Goal: Navigation & Orientation: Find specific page/section

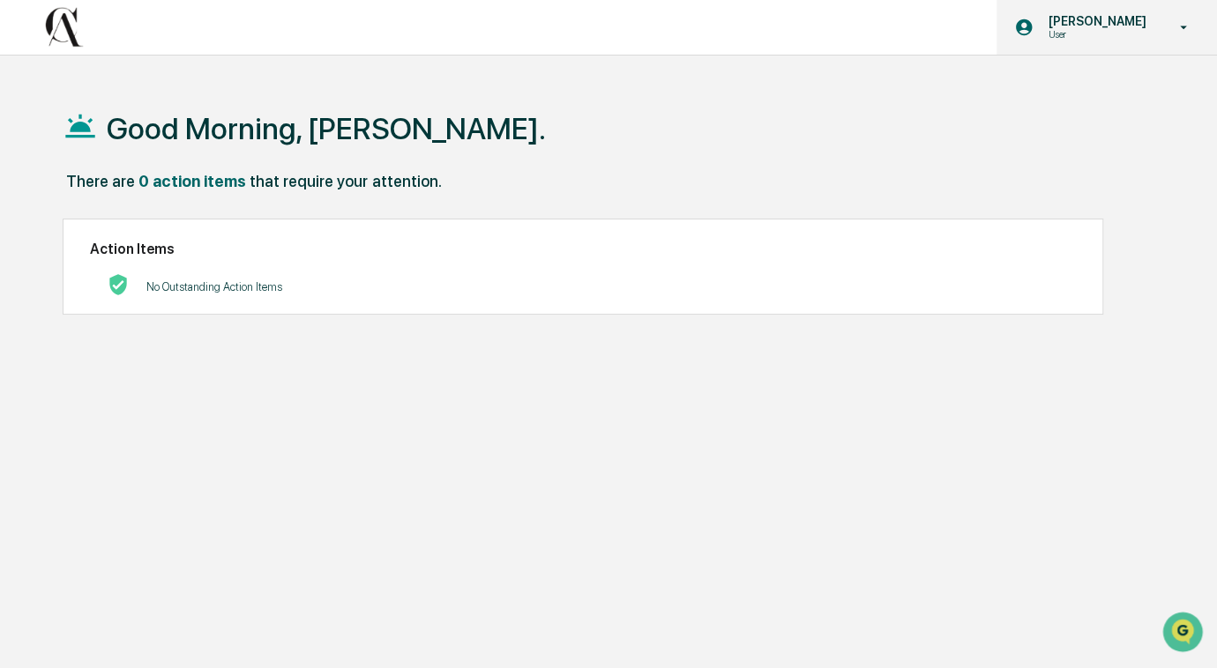
click at [1122, 29] on p "User" at bounding box center [1093, 34] width 121 height 12
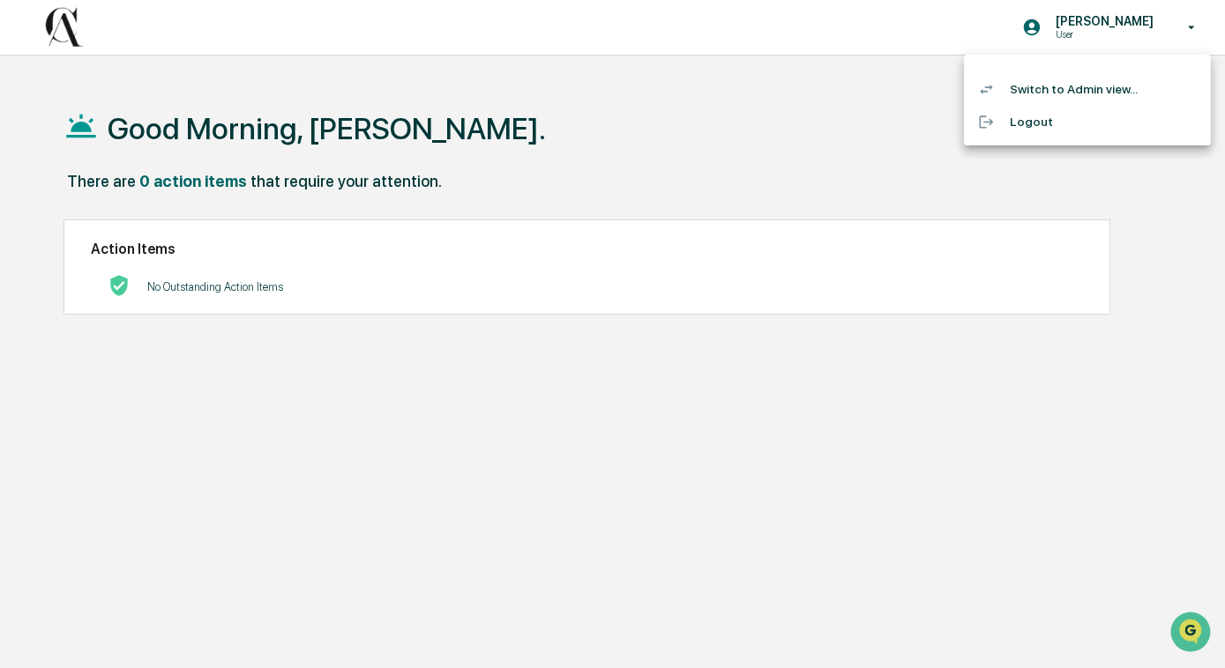
click at [1101, 79] on li "Switch to Admin view..." at bounding box center [1087, 89] width 247 height 33
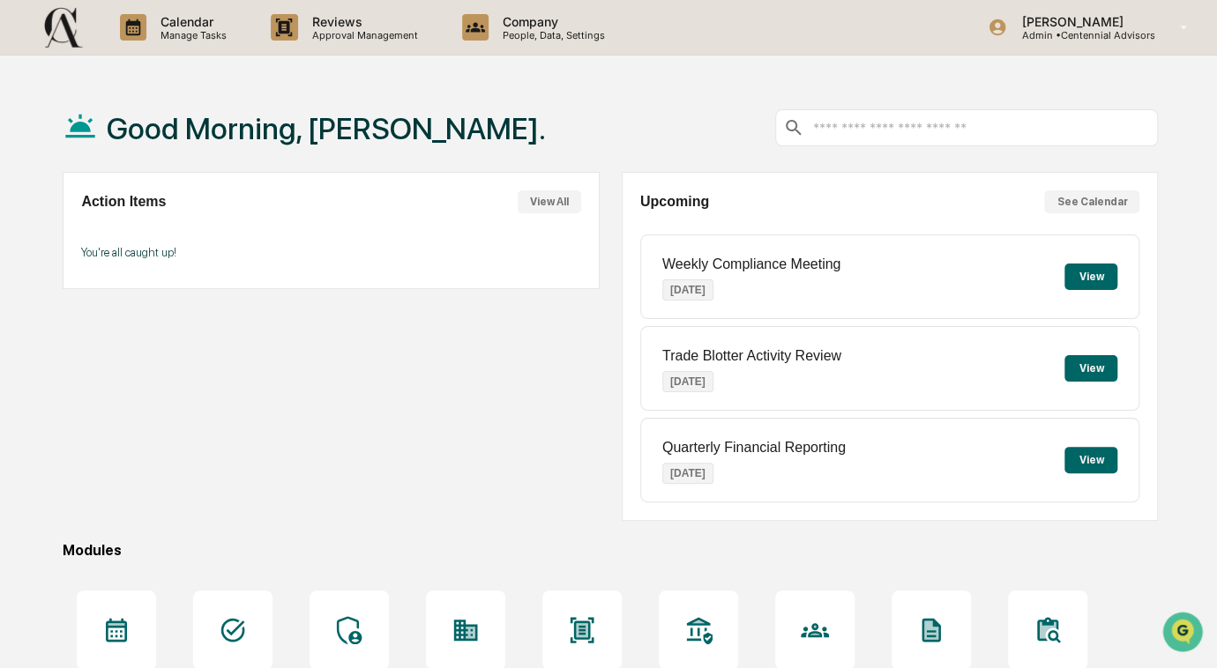
click at [615, 124] on div "Good Morning, [PERSON_NAME]." at bounding box center [610, 128] width 1095 height 88
click at [628, 151] on div "Good Morning, [PERSON_NAME]." at bounding box center [610, 128] width 1095 height 88
click at [1109, 189] on div "Upcoming See Calendar Weekly Compliance Meeting [DATE] View Trade Blotter Activ…" at bounding box center [890, 346] width 537 height 349
click at [1107, 199] on button "See Calendar" at bounding box center [1091, 201] width 95 height 23
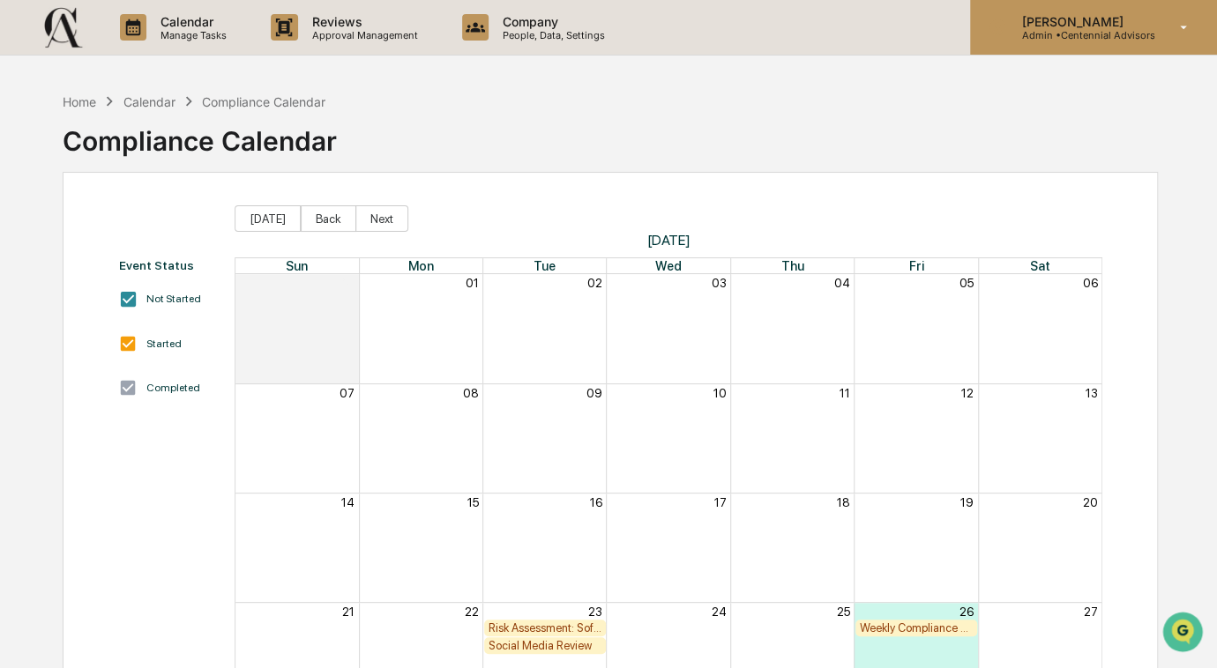
click at [1026, 33] on p "Admin • Centennial Advisors" at bounding box center [1080, 35] width 147 height 12
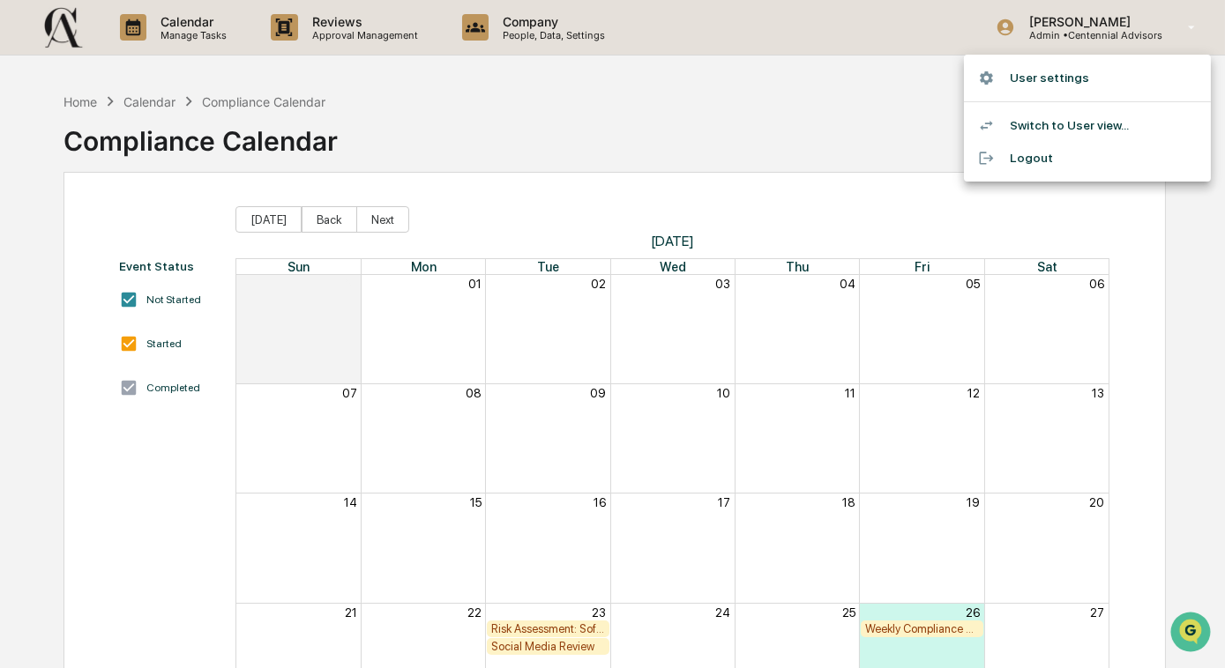
click at [875, 122] on div at bounding box center [612, 334] width 1225 height 668
